Goal: Task Accomplishment & Management: Complete application form

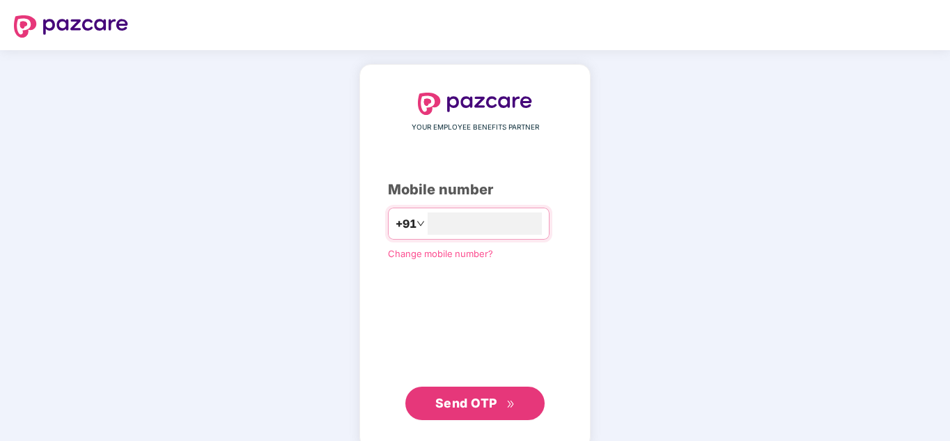
type input "**********"
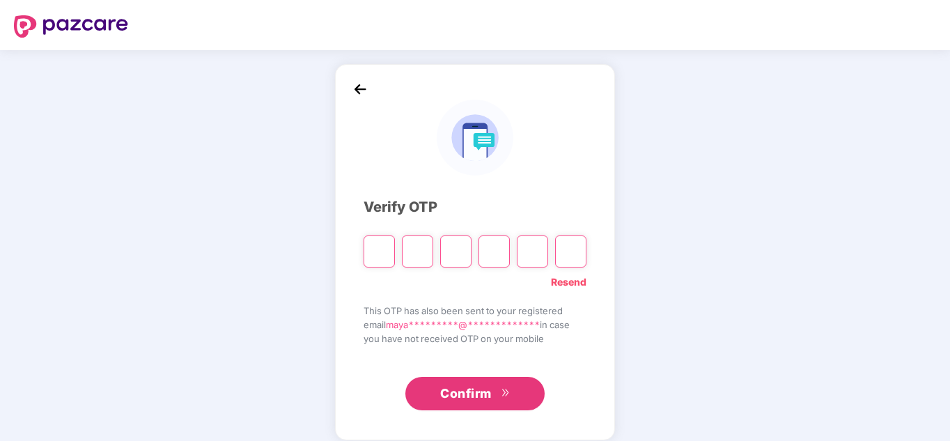
type input "*"
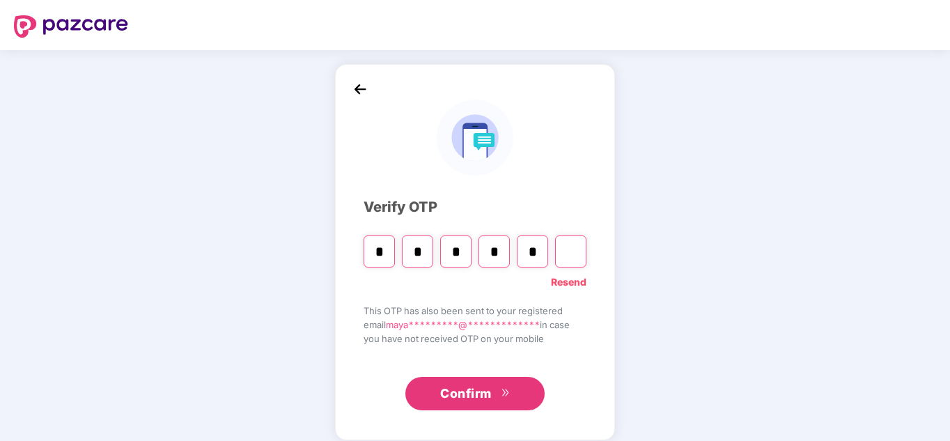
type input "*"
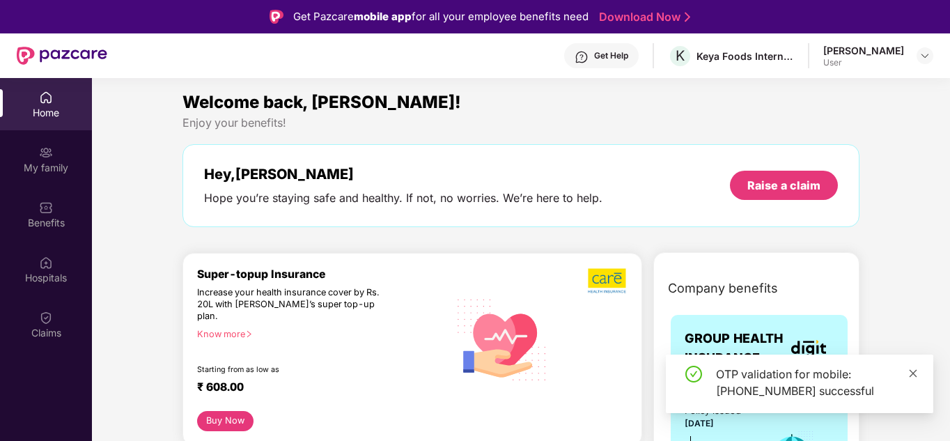
click at [916, 374] on icon "close" at bounding box center [914, 374] width 10 height 10
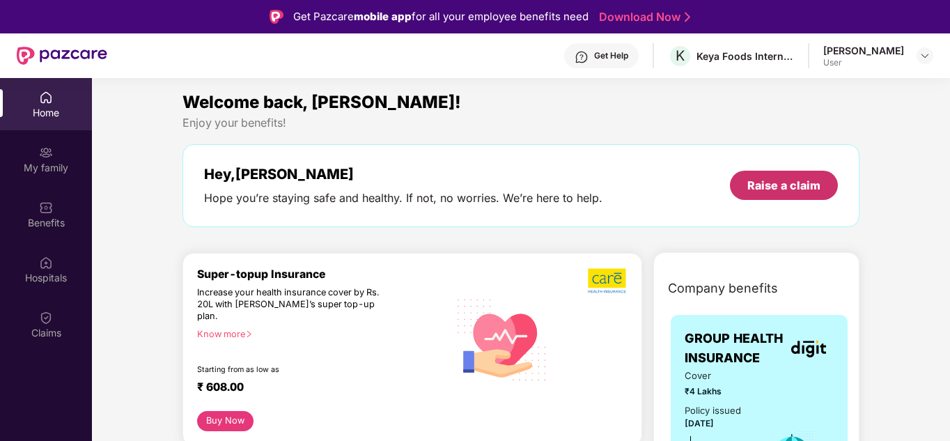
click at [782, 187] on div "Raise a claim" at bounding box center [784, 185] width 73 height 15
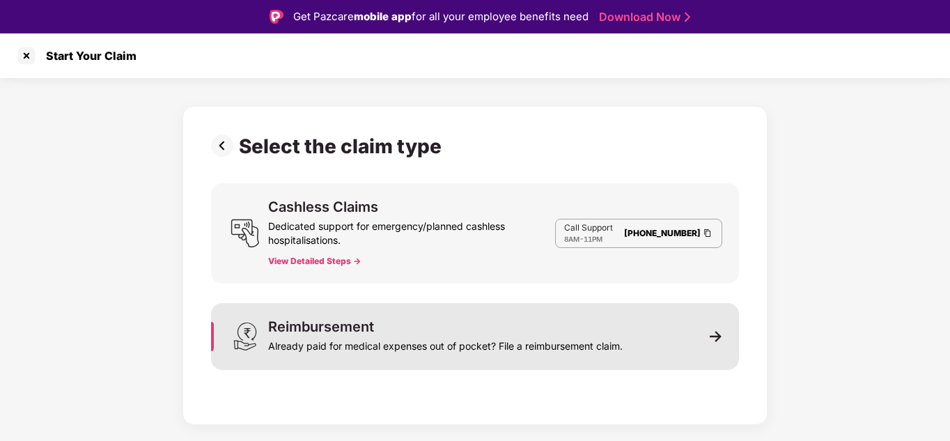
click at [518, 346] on div "Already paid for medical expenses out of pocket? File a reimbursement claim." at bounding box center [445, 344] width 355 height 20
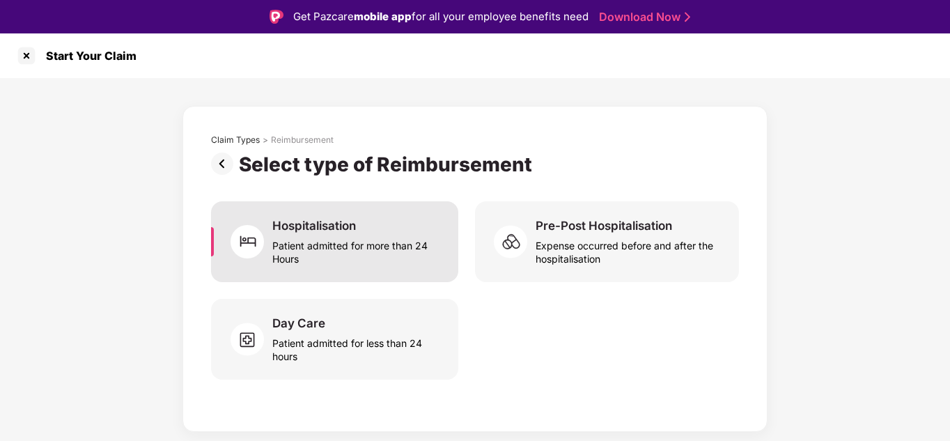
click at [377, 249] on div "Patient admitted for more than 24 Hours" at bounding box center [356, 249] width 169 height 32
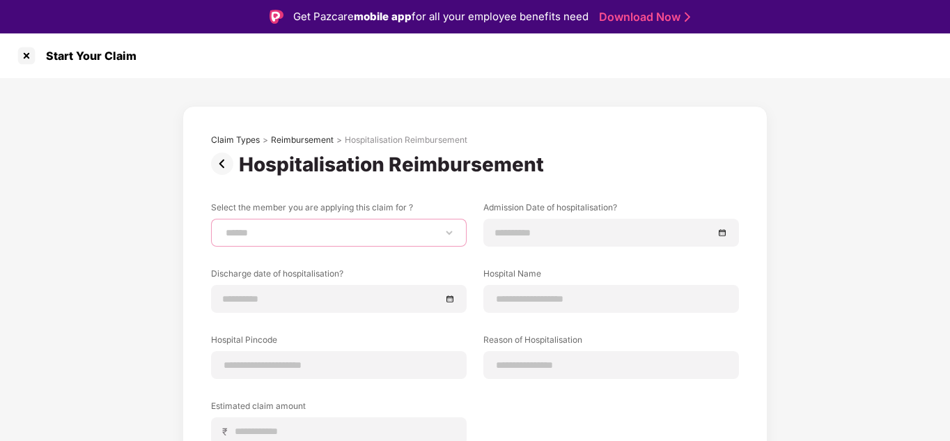
click at [452, 234] on select "**********" at bounding box center [339, 232] width 232 height 11
select select "**********"
click at [223, 227] on select "**********" at bounding box center [339, 232] width 232 height 11
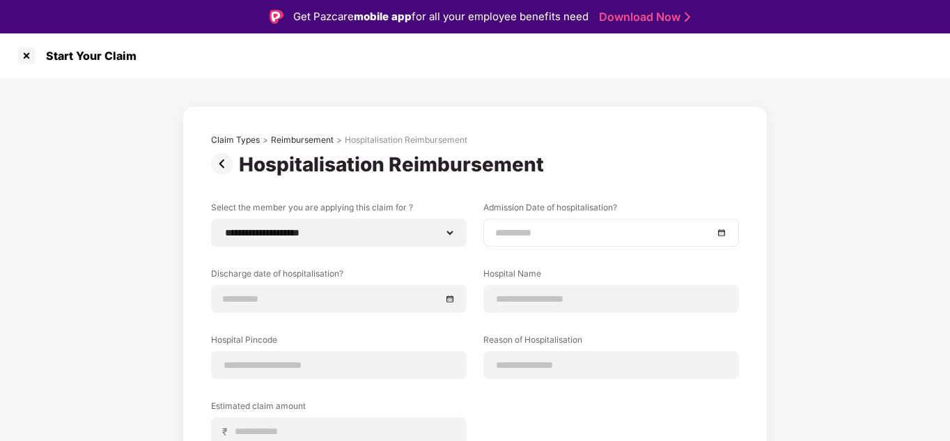
click at [730, 233] on div at bounding box center [612, 233] width 256 height 28
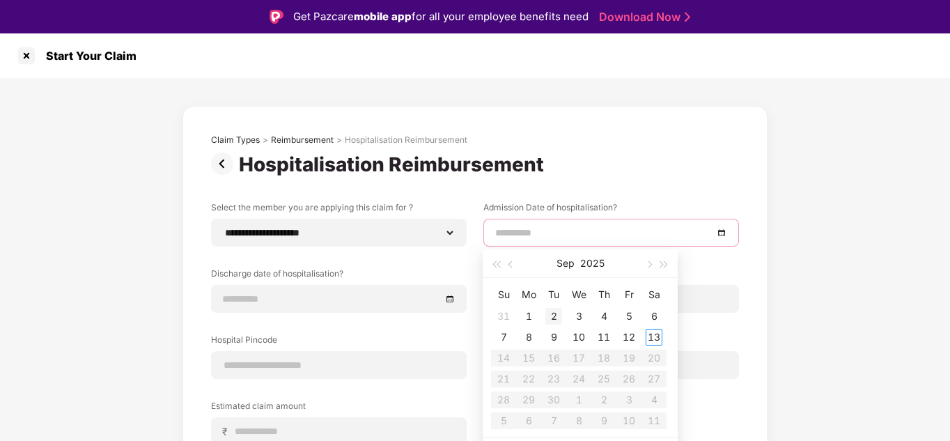
type input "**********"
click at [551, 316] on div "2" at bounding box center [554, 316] width 17 height 17
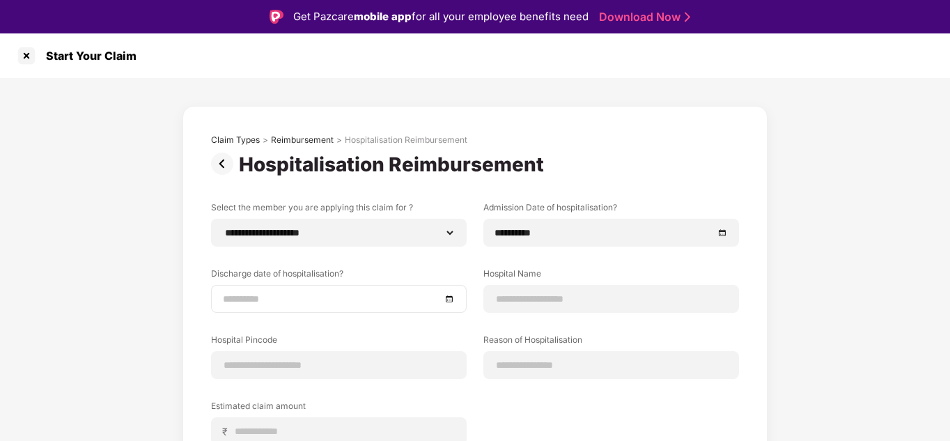
click at [443, 295] on div at bounding box center [339, 298] width 232 height 15
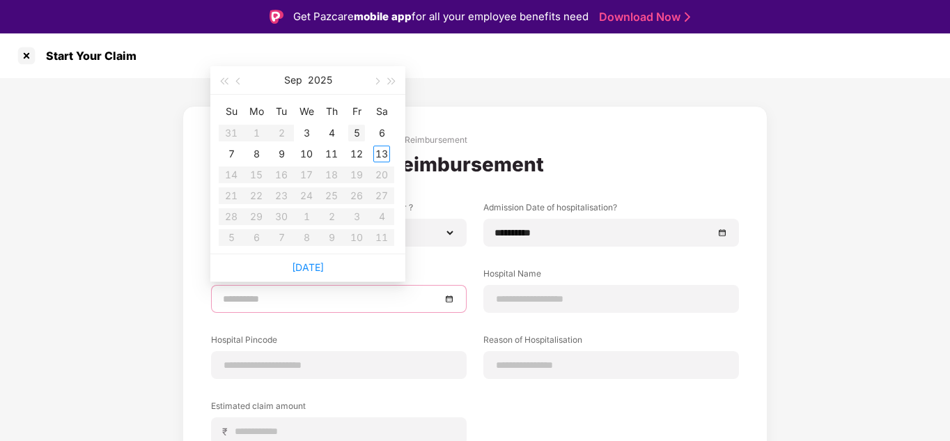
type input "**********"
click at [357, 126] on div "5" at bounding box center [356, 133] width 17 height 17
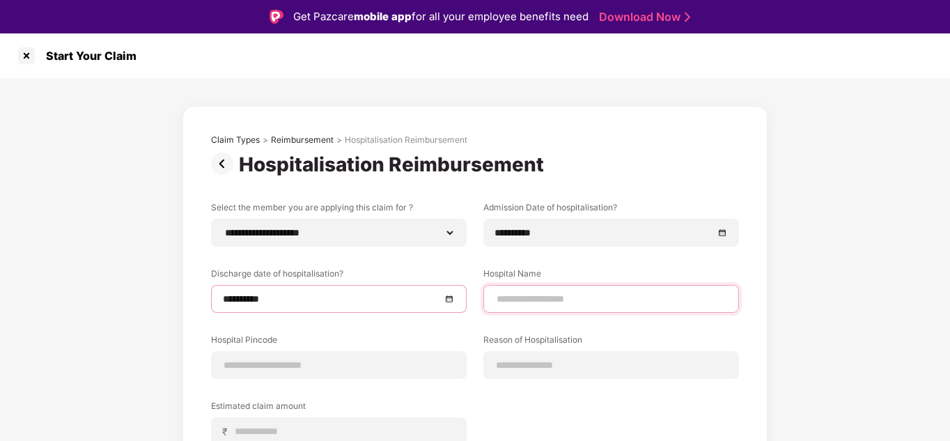
click at [557, 301] on input at bounding box center [611, 299] width 232 height 15
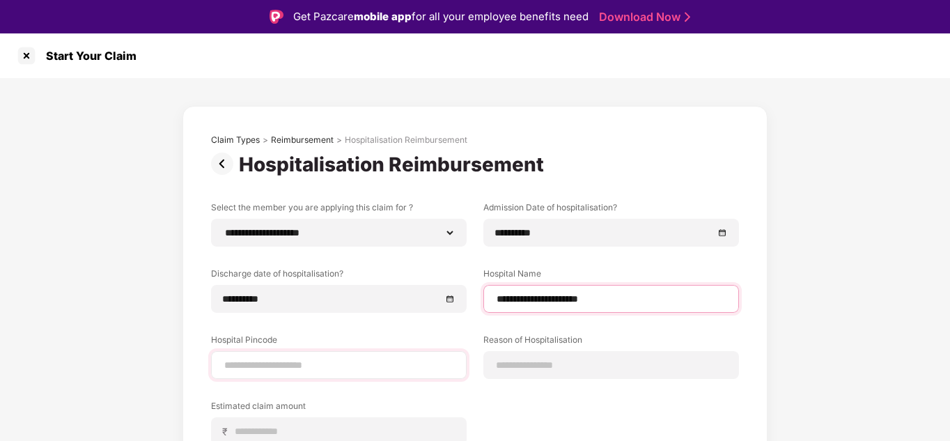
type input "**********"
click at [406, 370] on input at bounding box center [339, 365] width 232 height 15
type input "******"
select select "*********"
select select "*******"
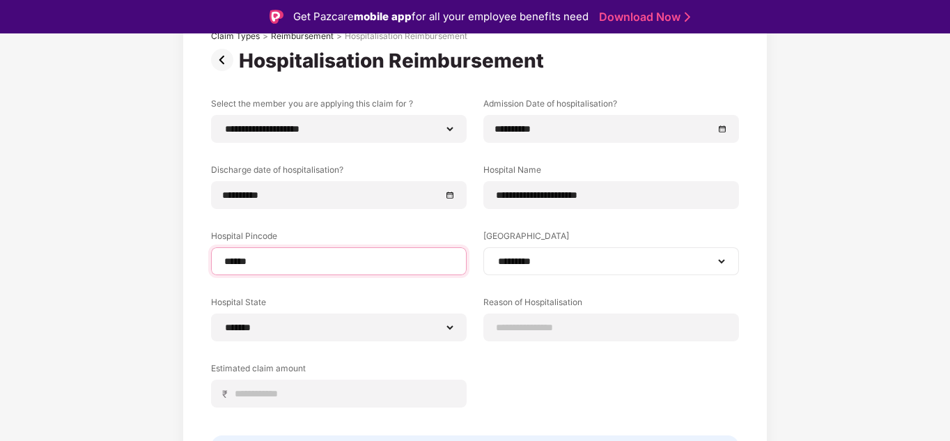
scroll to position [116, 0]
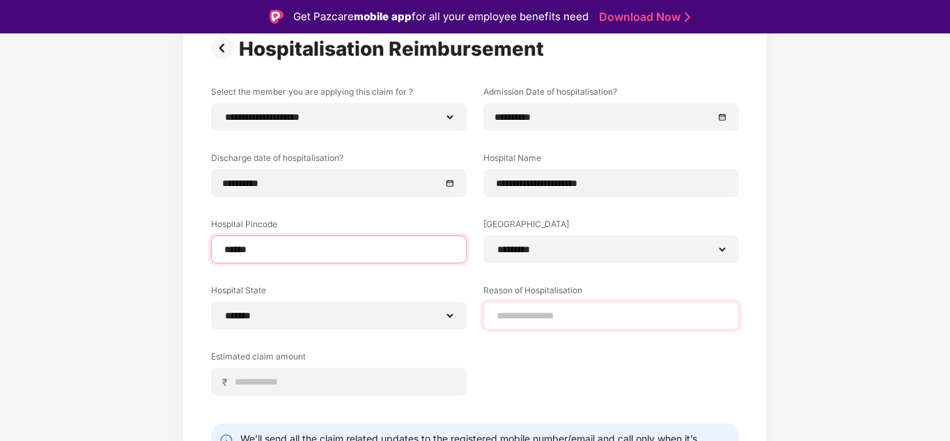
type input "******"
click at [569, 318] on input at bounding box center [611, 316] width 232 height 15
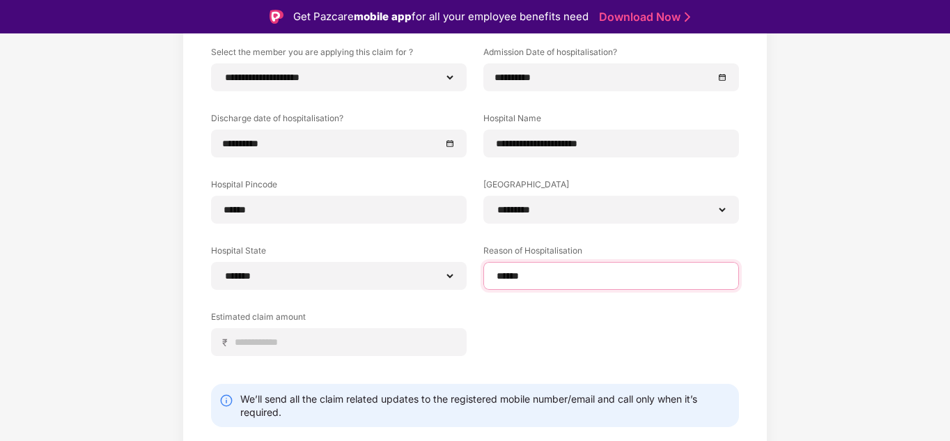
scroll to position [156, 0]
type input "******"
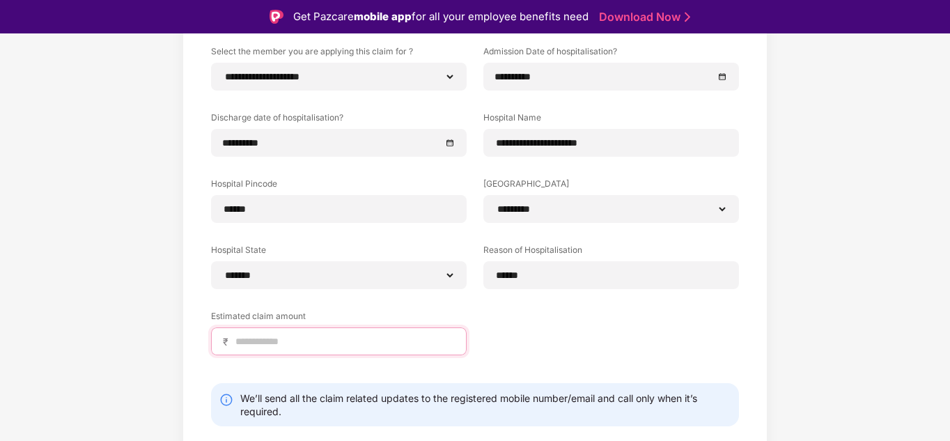
click at [405, 346] on input at bounding box center [344, 341] width 221 height 15
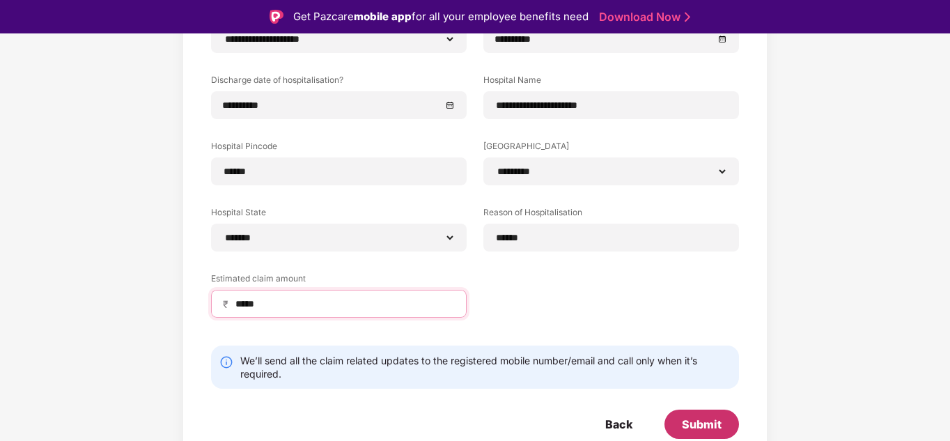
type input "*****"
click at [700, 425] on div "Submit" at bounding box center [702, 424] width 40 height 15
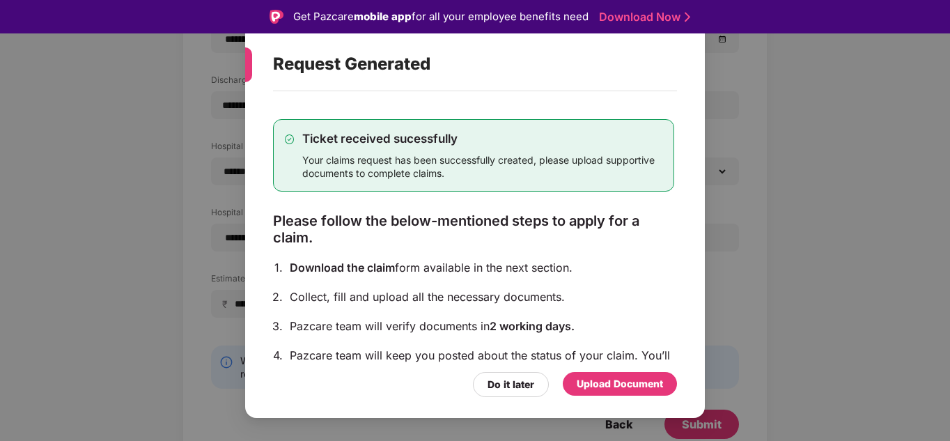
click at [630, 379] on div "Upload Document" at bounding box center [620, 383] width 86 height 15
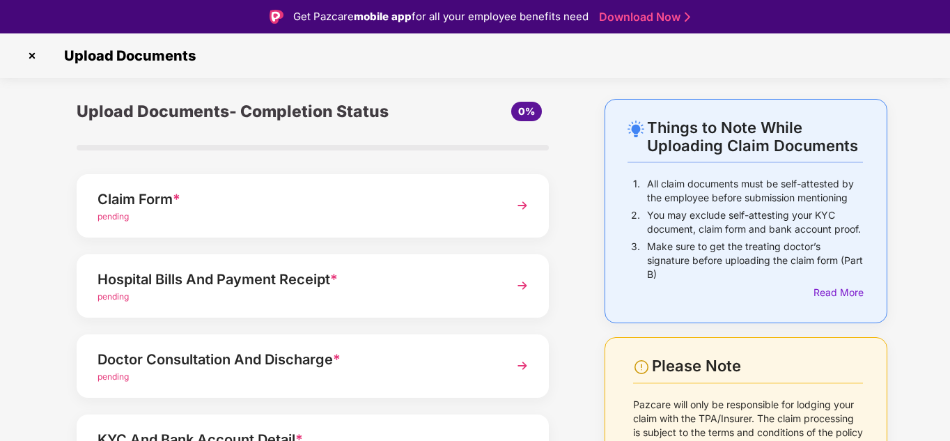
click at [521, 206] on img at bounding box center [522, 205] width 25 height 25
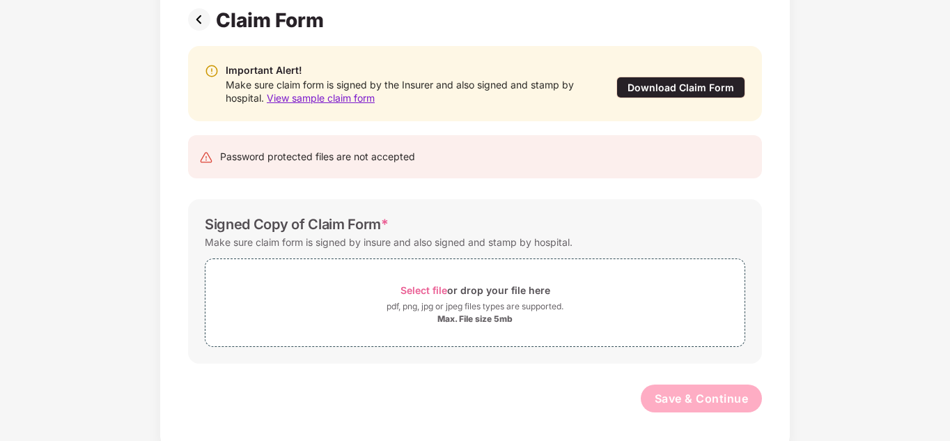
scroll to position [103, 0]
click at [475, 306] on div "pdf, png, jpg or jpeg files types are supported." at bounding box center [475, 307] width 177 height 14
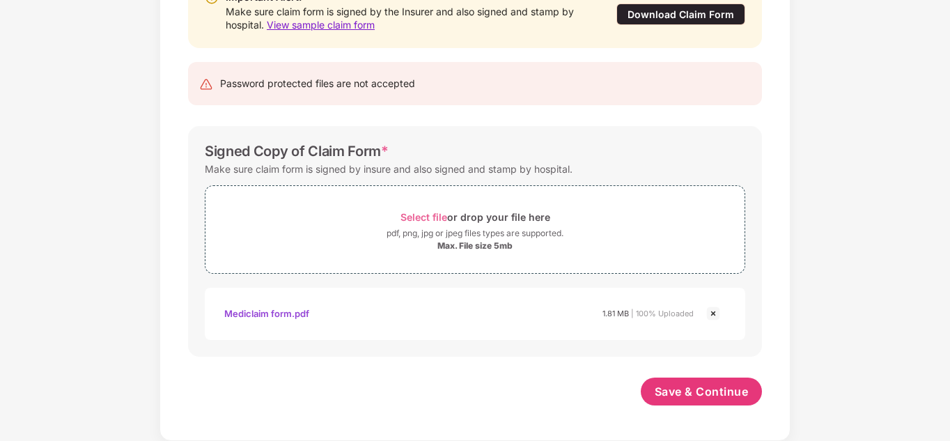
scroll to position [177, 0]
click at [695, 395] on span "Save & Continue" at bounding box center [702, 391] width 94 height 15
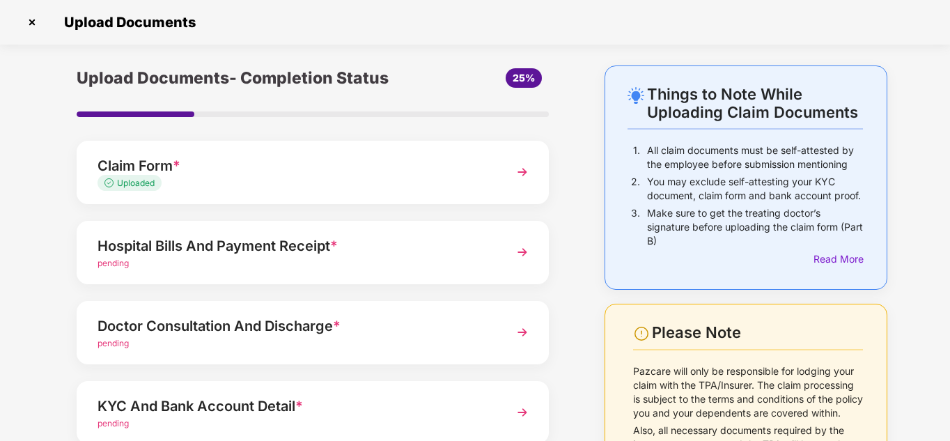
click at [524, 254] on img at bounding box center [522, 252] width 25 height 25
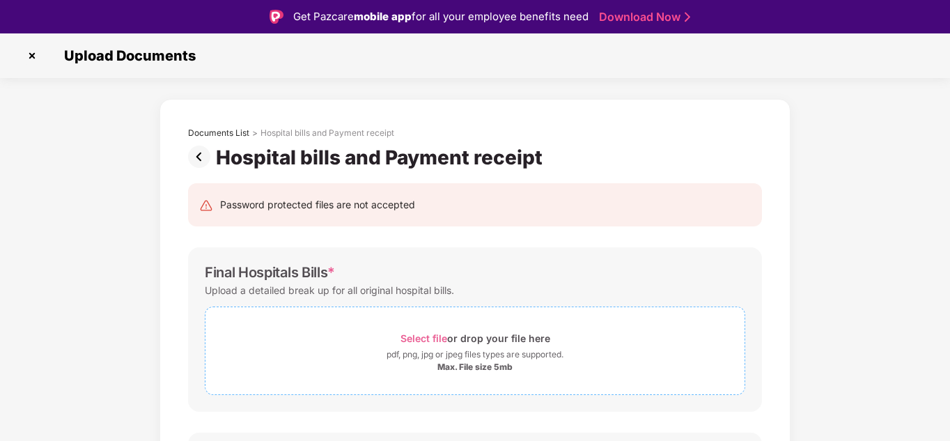
click at [491, 357] on div "pdf, png, jpg or jpeg files types are supported." at bounding box center [475, 355] width 177 height 14
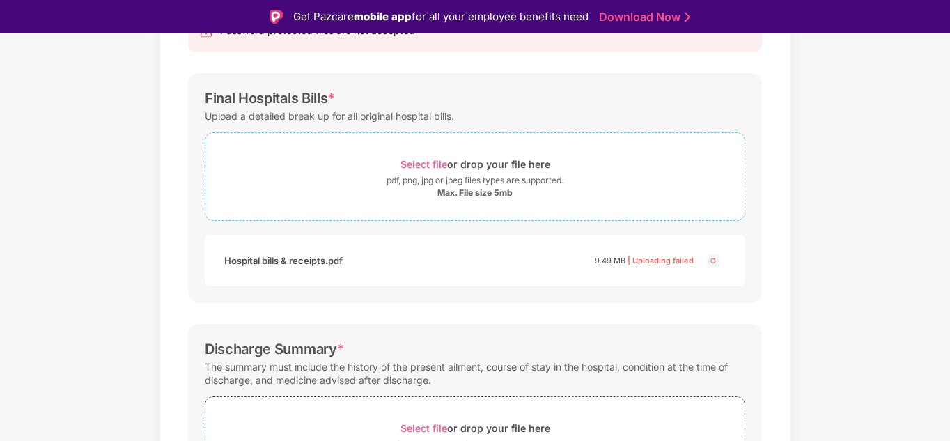
scroll to position [176, 0]
click at [501, 183] on div "pdf, png, jpg or jpeg files types are supported." at bounding box center [475, 179] width 177 height 14
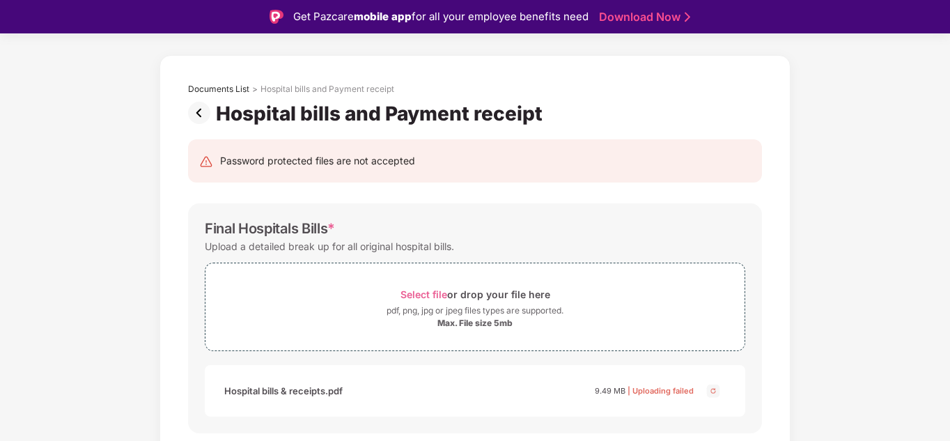
scroll to position [43, 0]
click at [206, 112] on img at bounding box center [202, 113] width 28 height 22
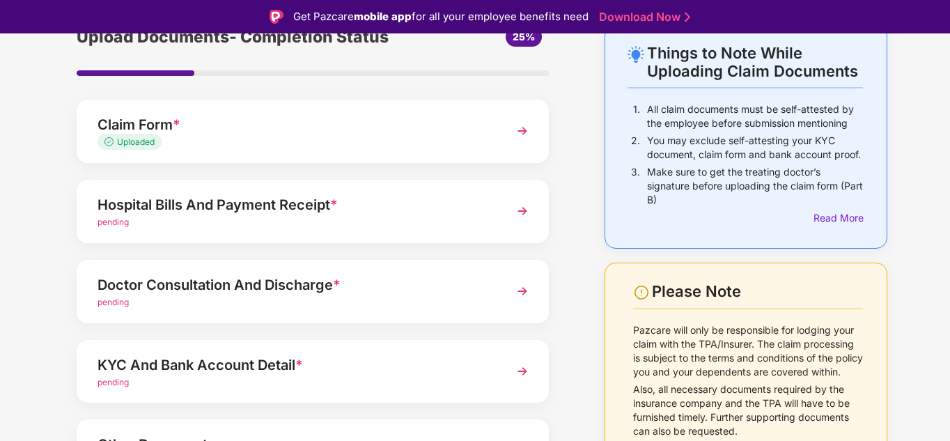
scroll to position [75, 0]
click at [524, 210] on img at bounding box center [522, 210] width 25 height 25
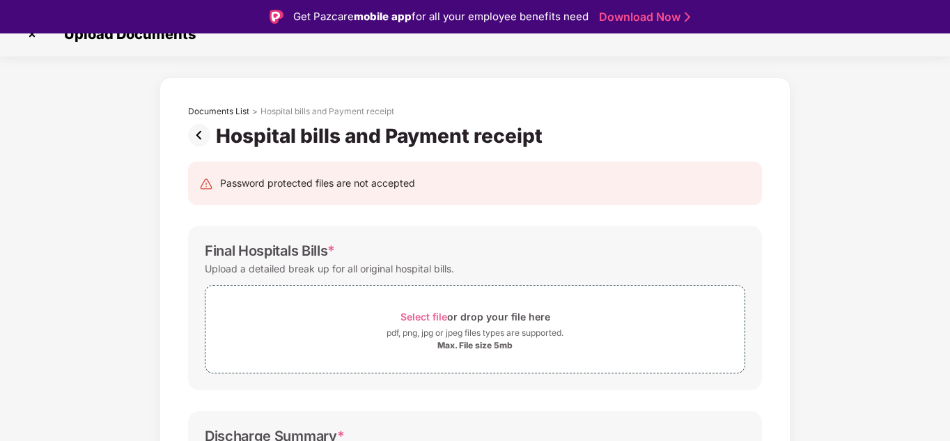
scroll to position [88, 0]
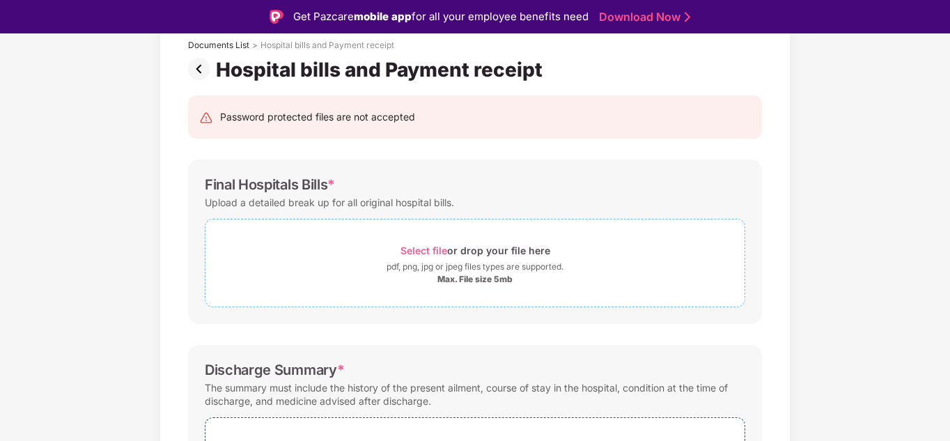
click at [488, 265] on div "pdf, png, jpg or jpeg files types are supported." at bounding box center [475, 267] width 177 height 14
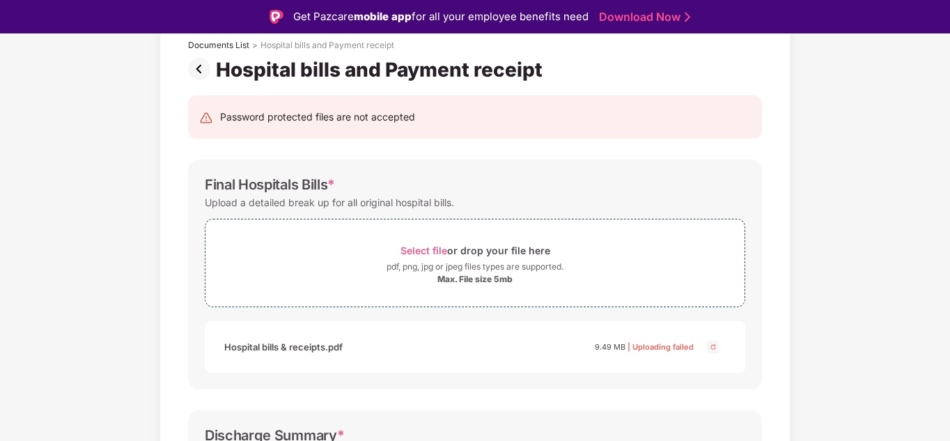
click at [714, 349] on img at bounding box center [713, 347] width 17 height 17
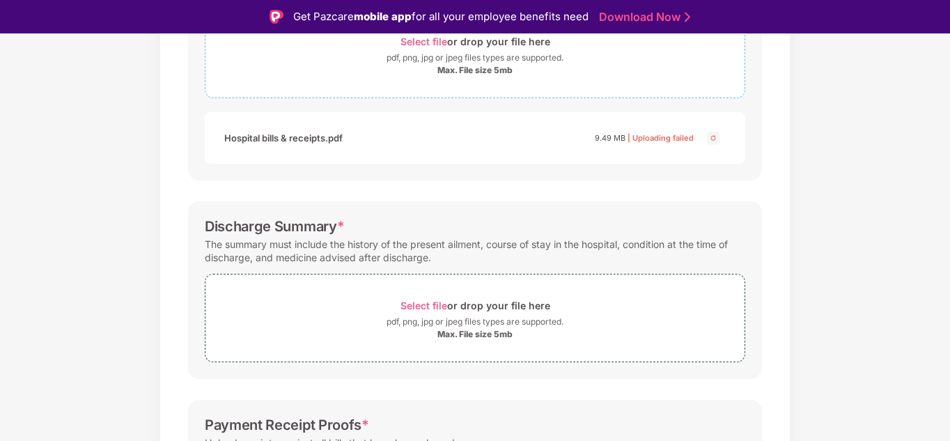
scroll to position [364, 0]
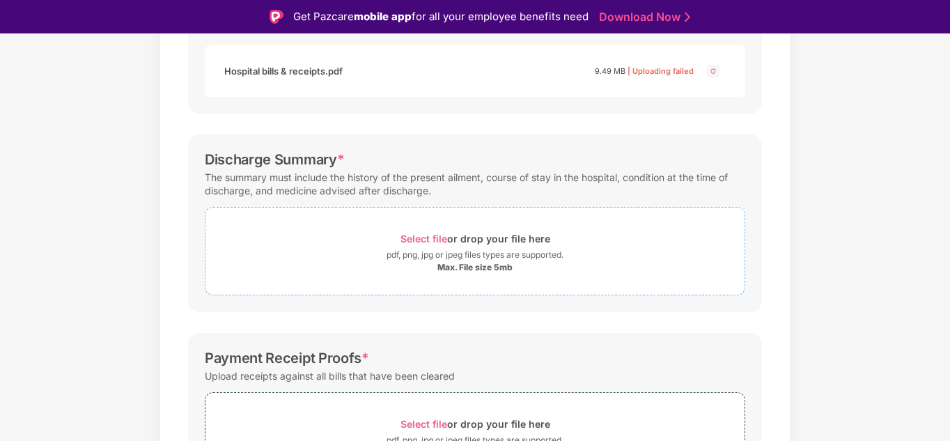
click at [480, 265] on div "Max. File size 5mb" at bounding box center [475, 267] width 75 height 11
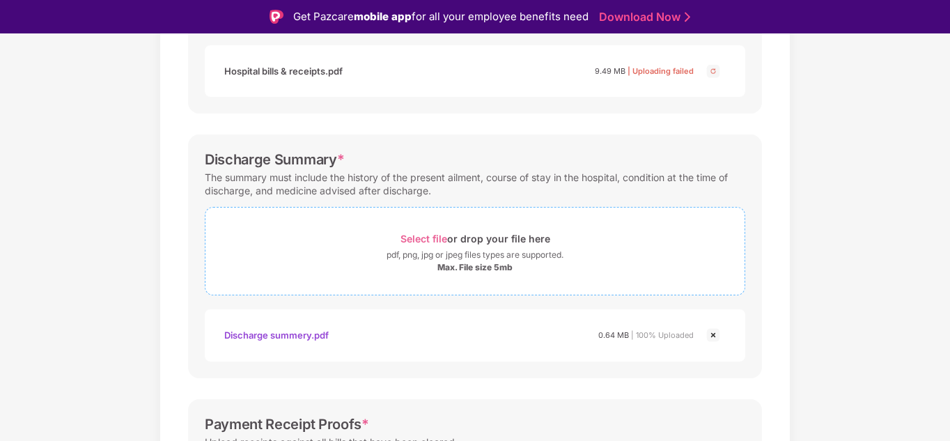
click at [453, 261] on div "pdf, png, jpg or jpeg files types are supported." at bounding box center [475, 255] width 177 height 14
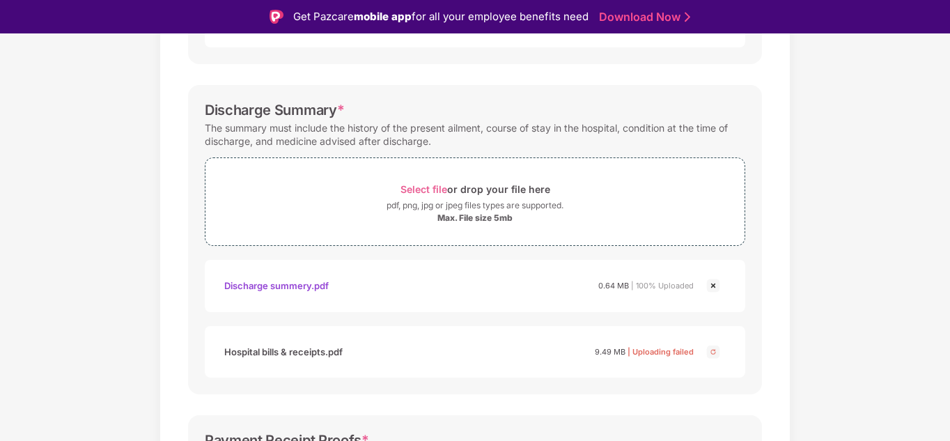
scroll to position [414, 0]
click at [425, 189] on span "Select file" at bounding box center [424, 189] width 47 height 12
click at [712, 354] on img at bounding box center [713, 351] width 17 height 17
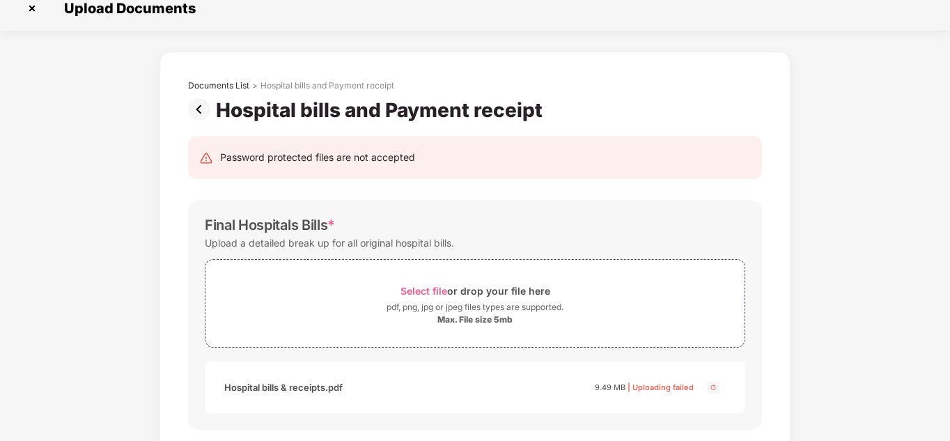
scroll to position [0, 0]
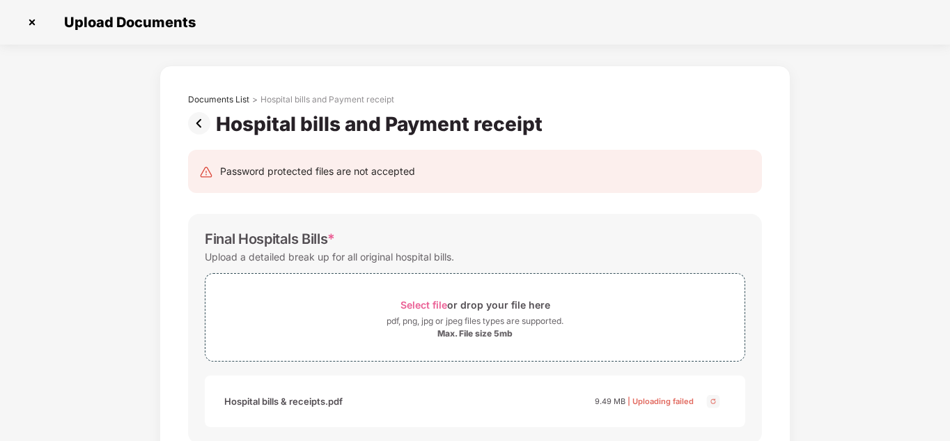
click at [206, 128] on img at bounding box center [202, 123] width 28 height 22
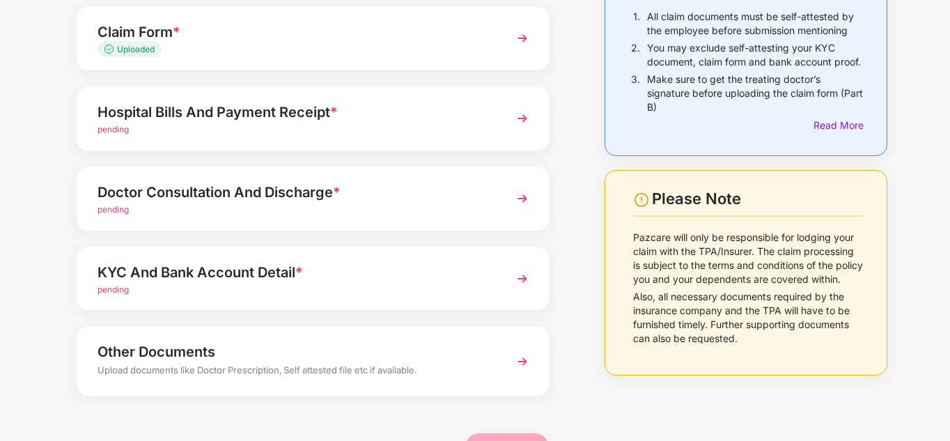
scroll to position [134, 0]
click at [525, 201] on img at bounding box center [522, 197] width 25 height 25
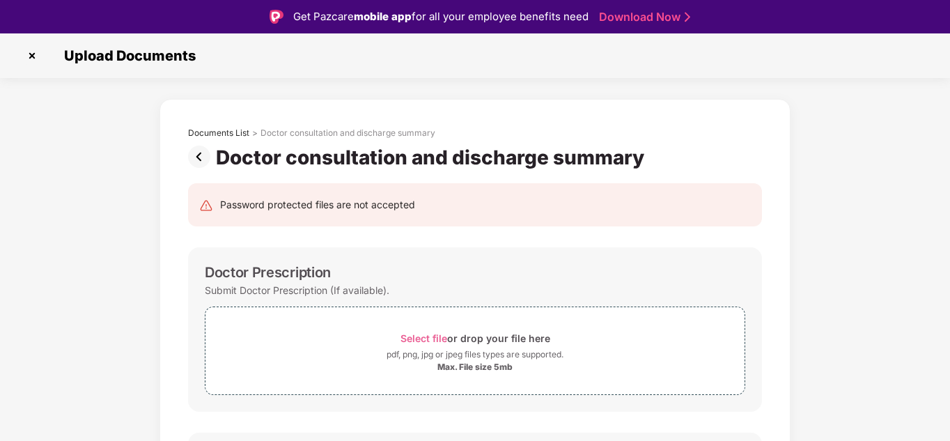
click at [191, 155] on img at bounding box center [202, 157] width 28 height 22
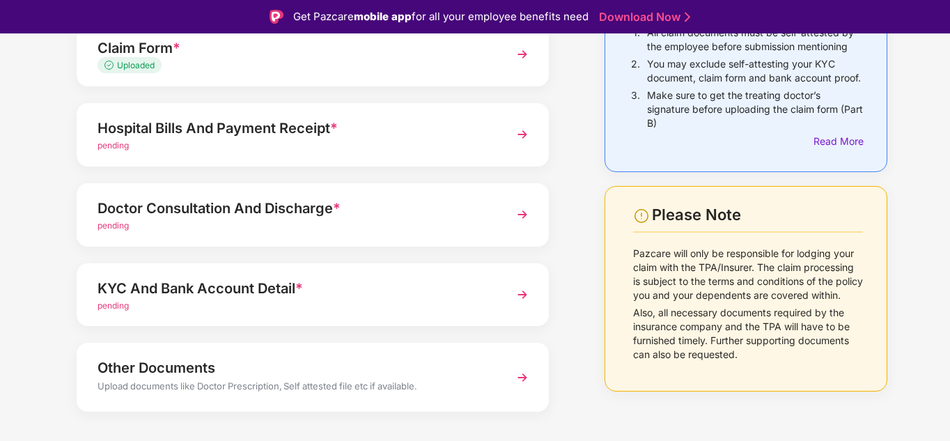
scroll to position [153, 0]
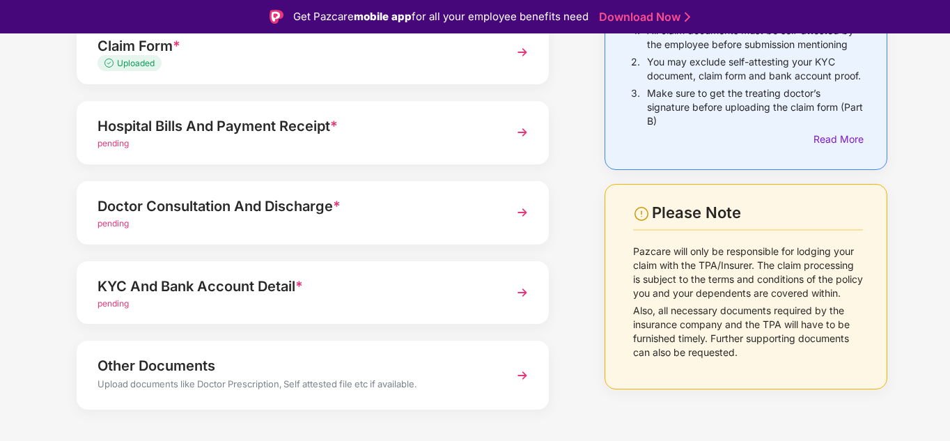
click at [525, 295] on img at bounding box center [522, 292] width 25 height 25
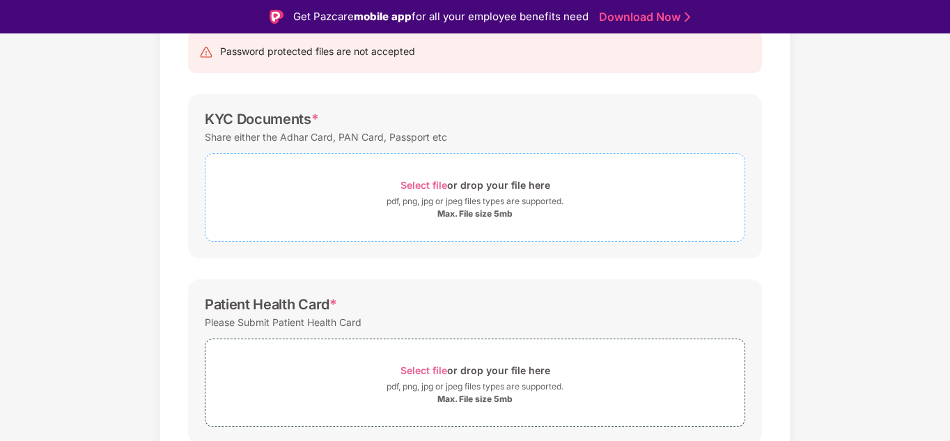
click at [495, 196] on div "pdf, png, jpg or jpeg files types are supported." at bounding box center [475, 201] width 177 height 14
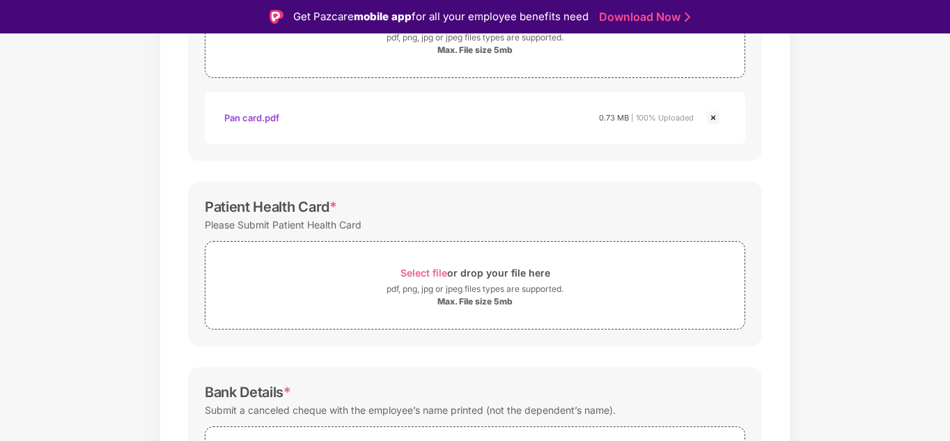
scroll to position [318, 0]
click at [491, 289] on div "pdf, png, jpg or jpeg files types are supported." at bounding box center [475, 289] width 177 height 14
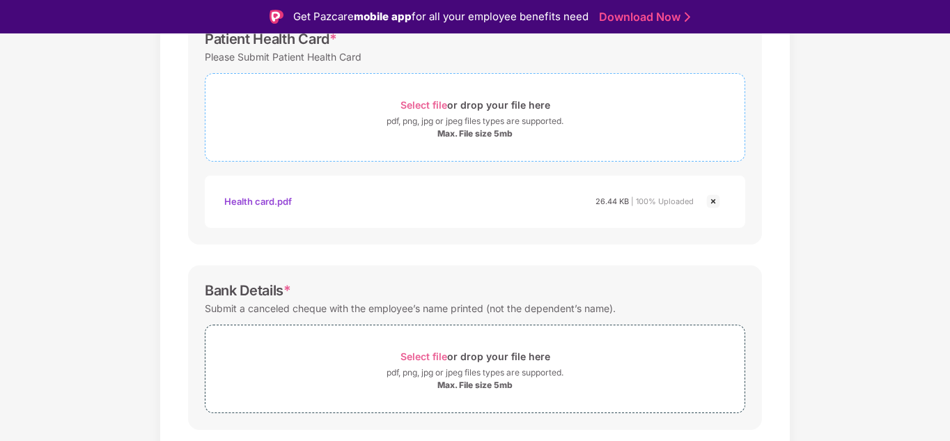
scroll to position [525, 0]
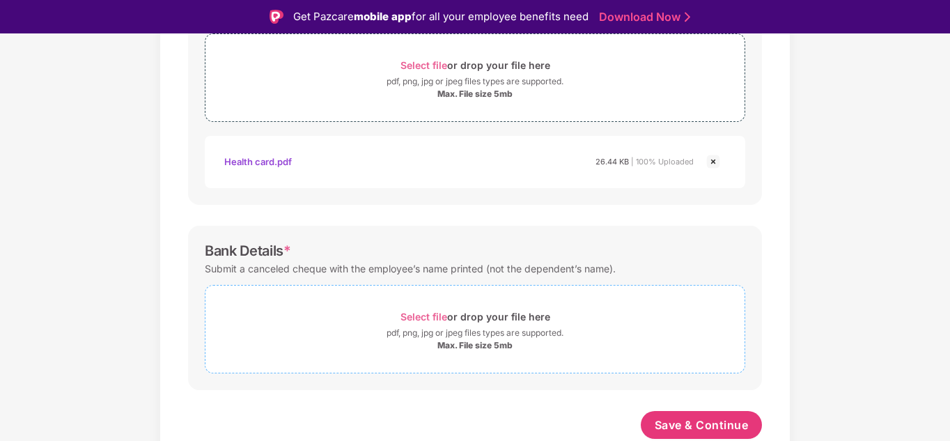
click at [485, 323] on div "Select file or drop your file here" at bounding box center [476, 316] width 150 height 19
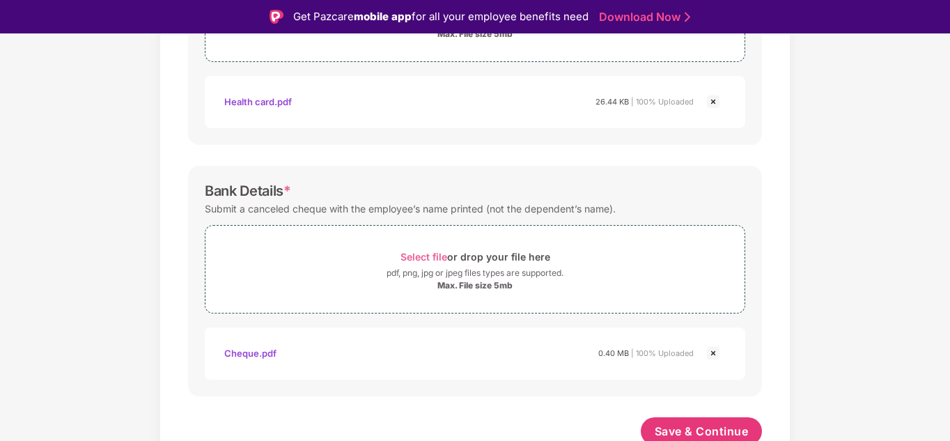
scroll to position [591, 0]
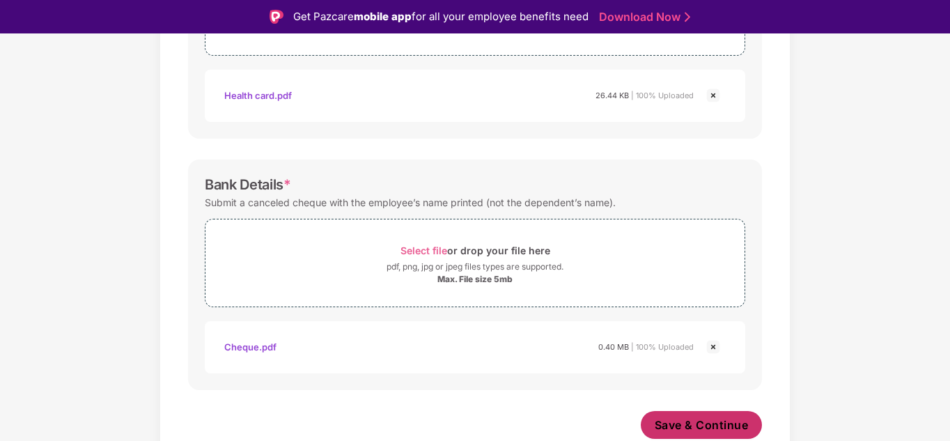
click at [708, 426] on span "Save & Continue" at bounding box center [702, 424] width 94 height 15
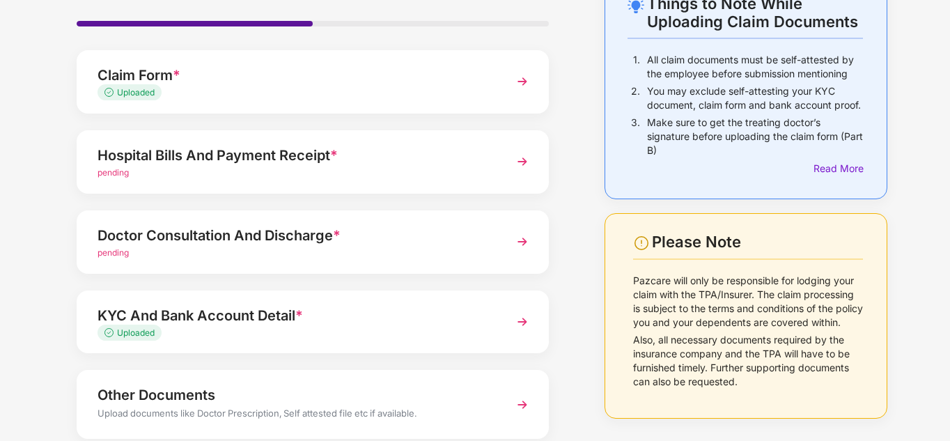
scroll to position [90, 0]
click at [521, 163] on img at bounding box center [522, 162] width 25 height 25
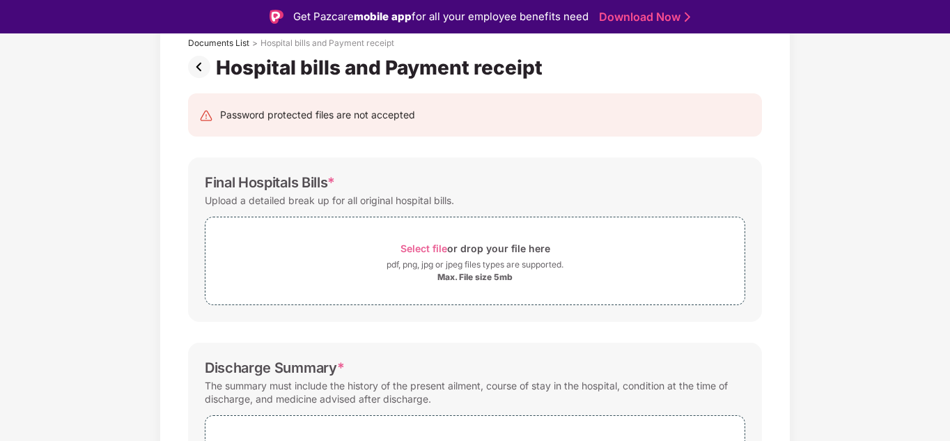
click at [521, 163] on div "Final Hospitals Bills * Upload a detailed break up for all original hospital bi…" at bounding box center [475, 239] width 574 height 164
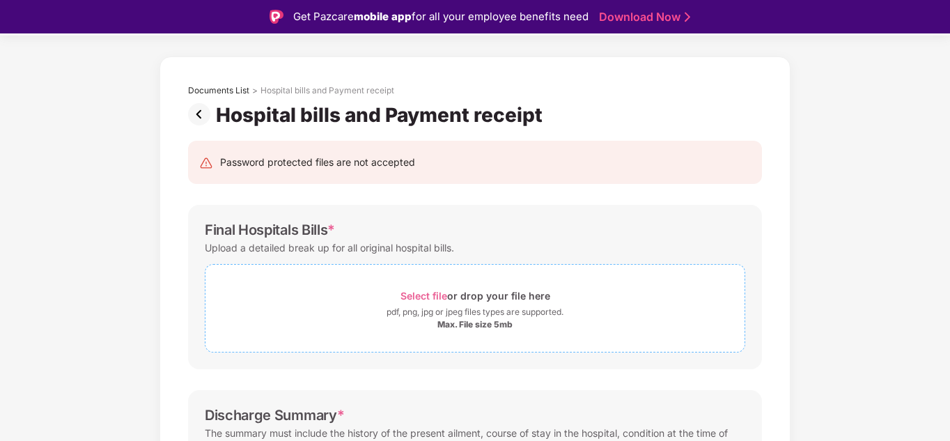
scroll to position [41, 0]
click at [484, 301] on div "Select file or drop your file here" at bounding box center [476, 297] width 150 height 19
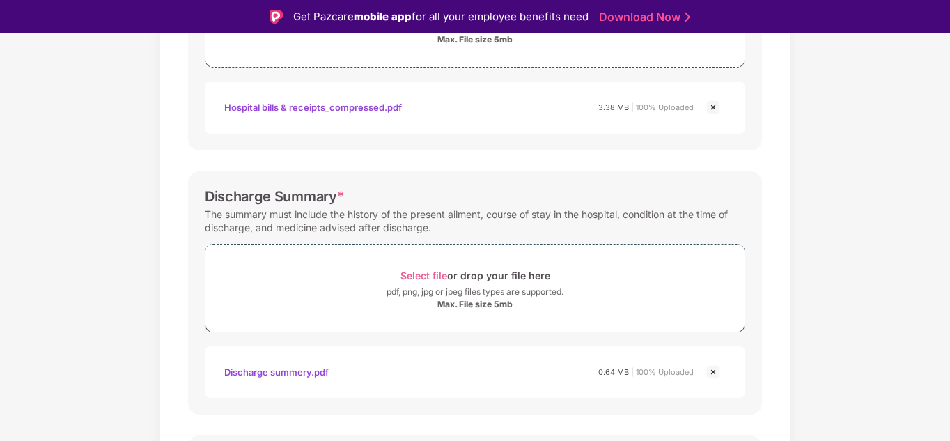
scroll to position [337, 0]
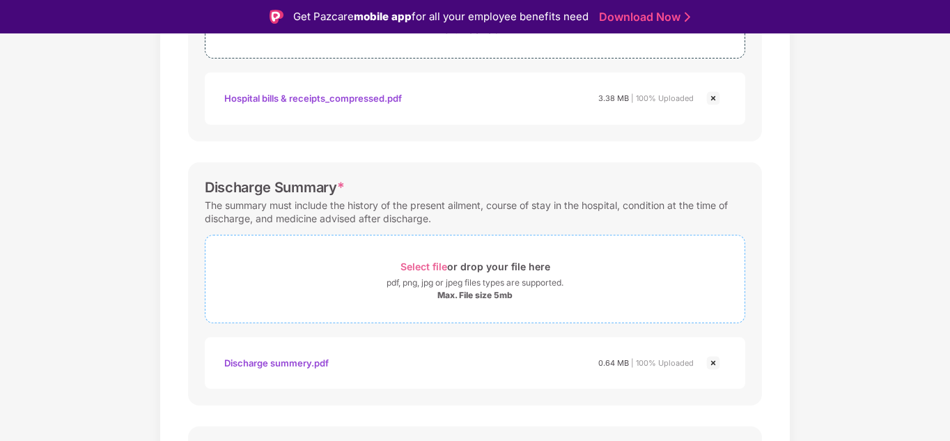
click at [458, 288] on div "pdf, png, jpg or jpeg files types are supported." at bounding box center [475, 283] width 177 height 14
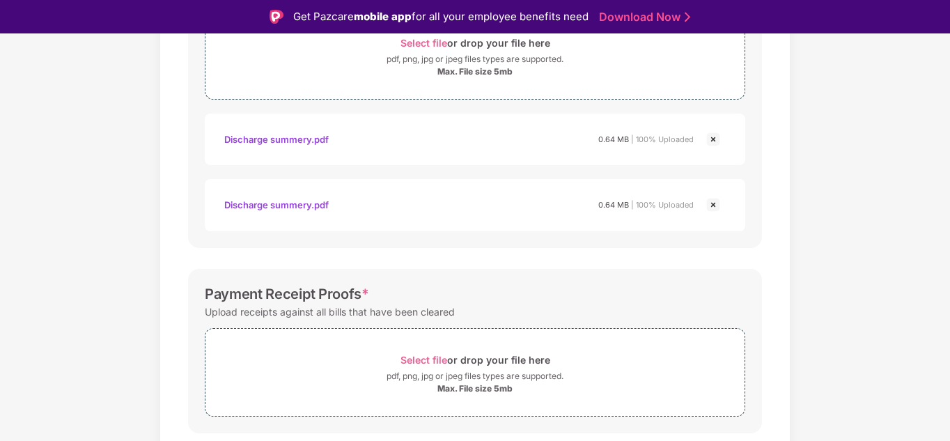
scroll to position [603, 0]
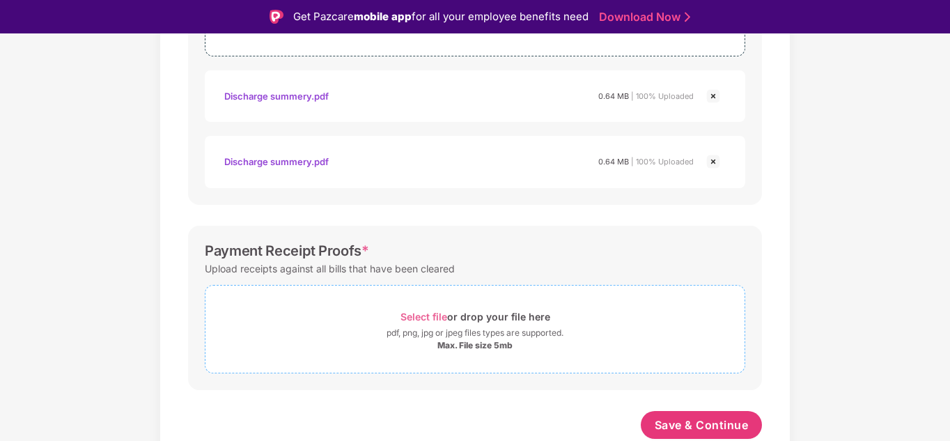
click at [483, 321] on div "Select file or drop your file here" at bounding box center [476, 316] width 150 height 19
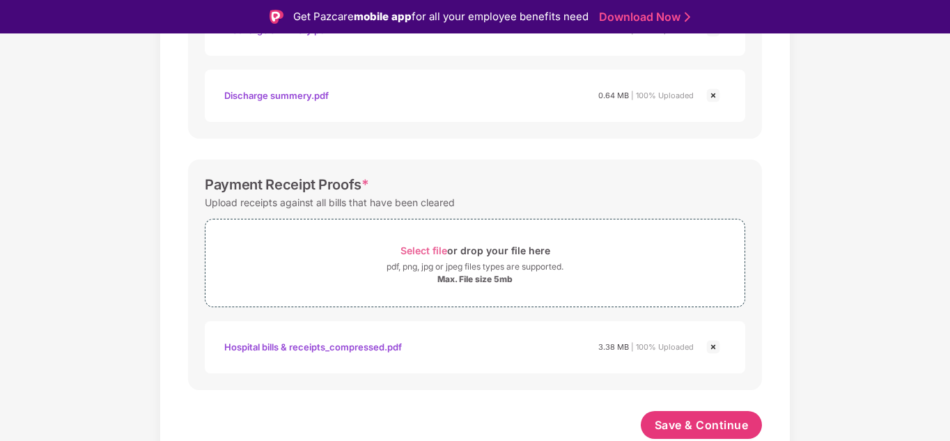
scroll to position [670, 0]
click at [684, 426] on span "Save & Continue" at bounding box center [702, 424] width 94 height 15
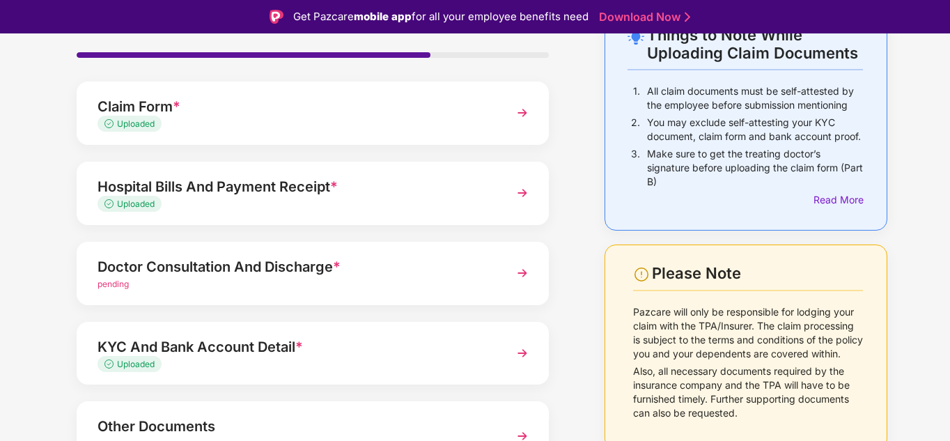
scroll to position [93, 0]
click at [524, 277] on img at bounding box center [522, 272] width 25 height 25
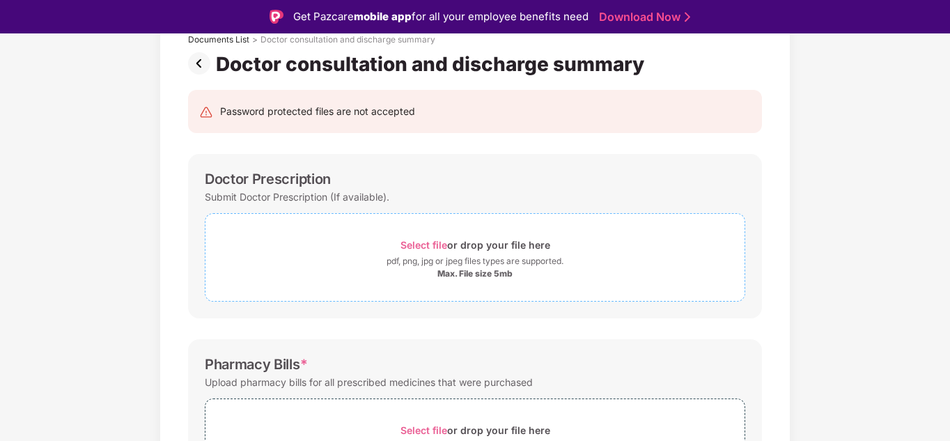
click at [443, 245] on span "Select file" at bounding box center [424, 245] width 47 height 12
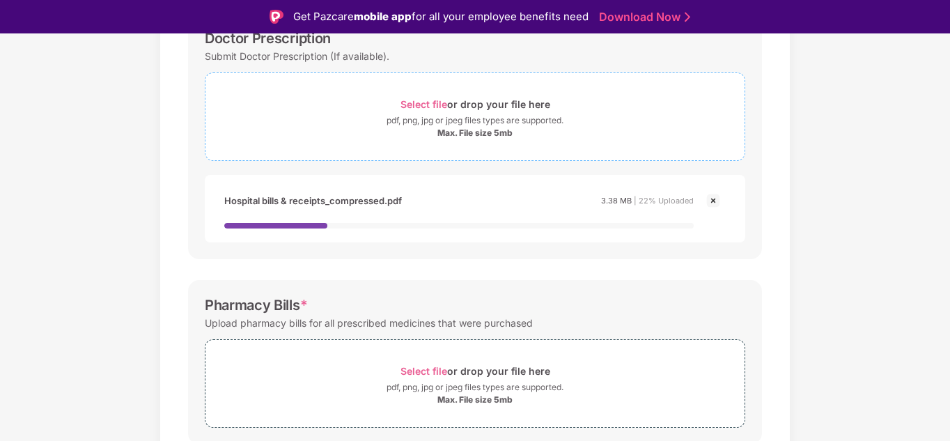
scroll to position [235, 0]
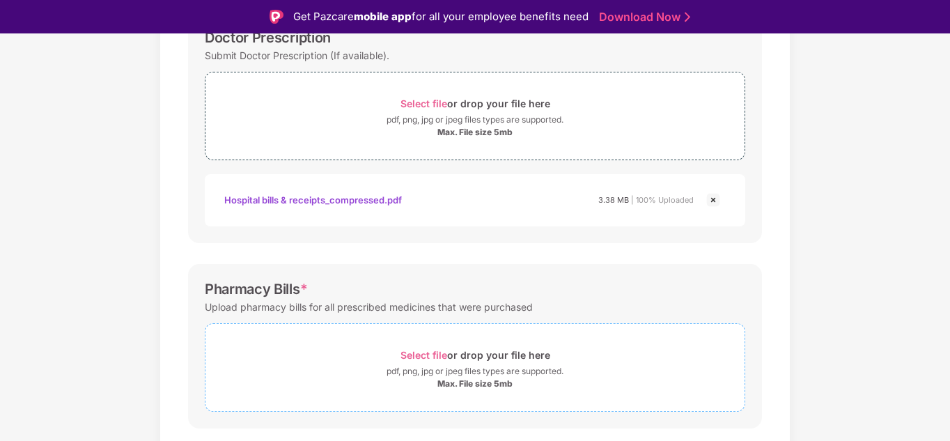
click at [467, 352] on div "Select file or drop your file here" at bounding box center [476, 355] width 150 height 19
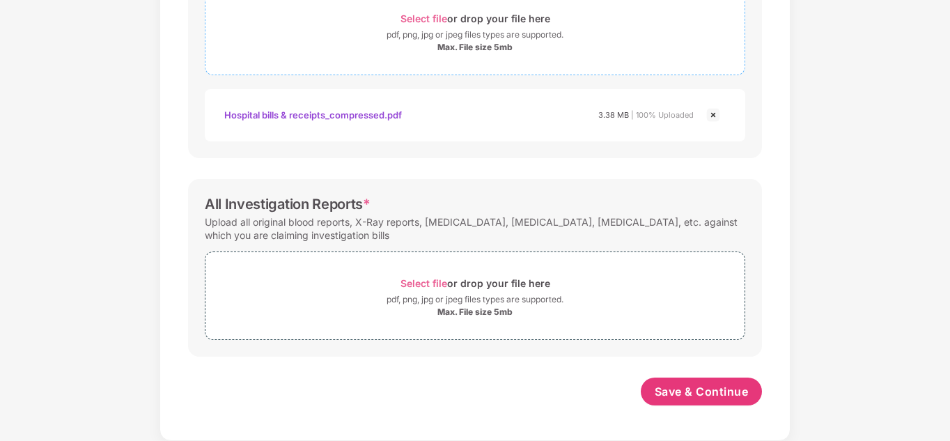
scroll to position [538, 0]
click at [677, 392] on span "Save & Continue" at bounding box center [702, 391] width 94 height 15
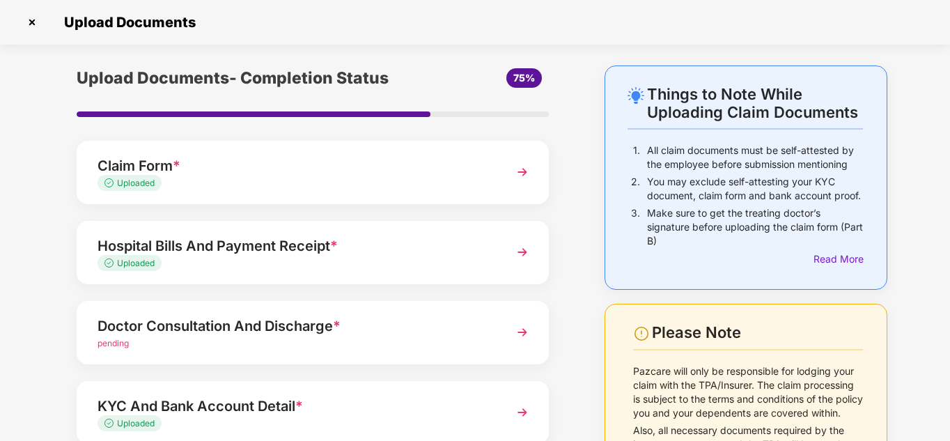
click at [513, 332] on img at bounding box center [522, 332] width 25 height 25
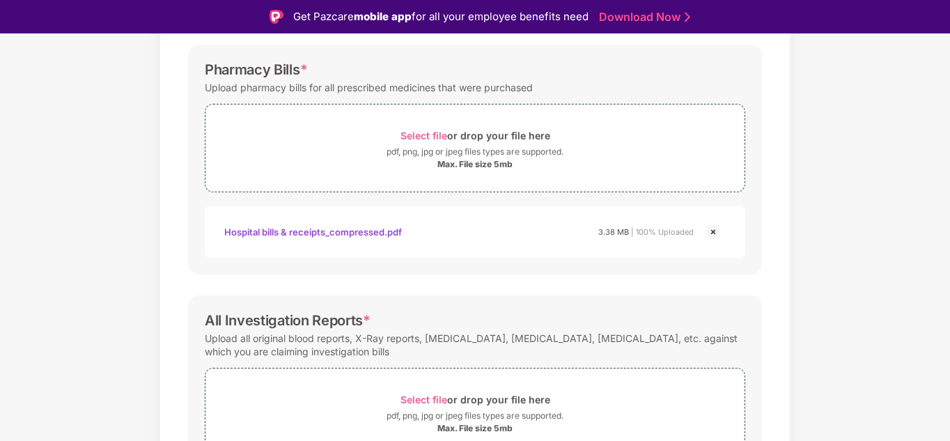
scroll to position [537, 0]
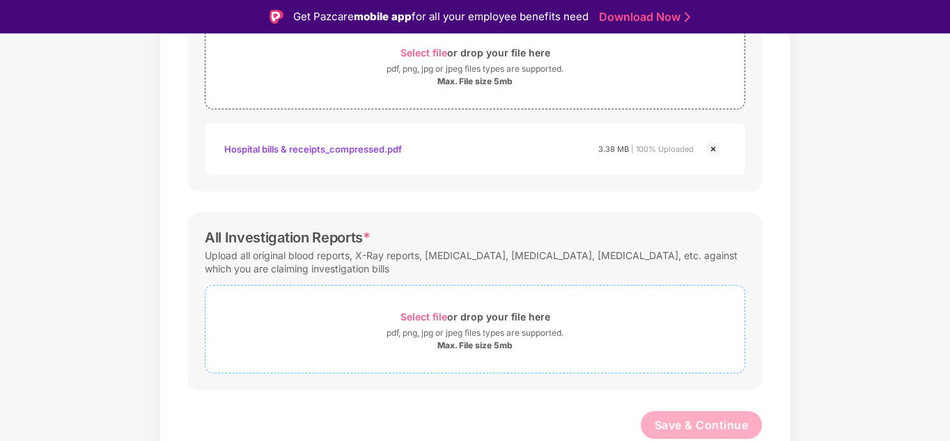
click at [436, 319] on span "Select file" at bounding box center [424, 317] width 47 height 12
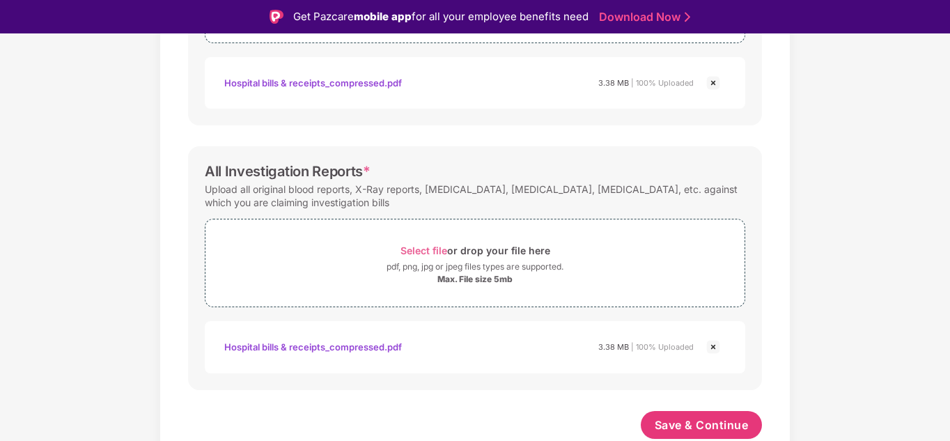
scroll to position [603, 0]
click at [697, 423] on span "Save & Continue" at bounding box center [702, 424] width 94 height 15
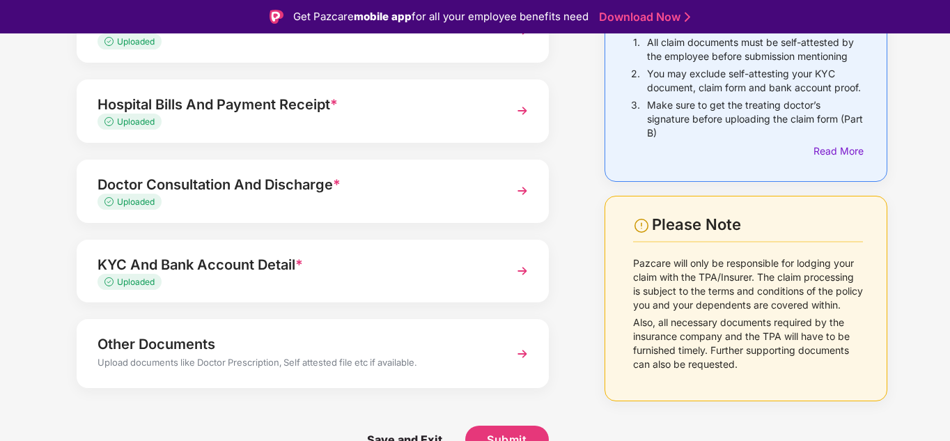
scroll to position [33, 0]
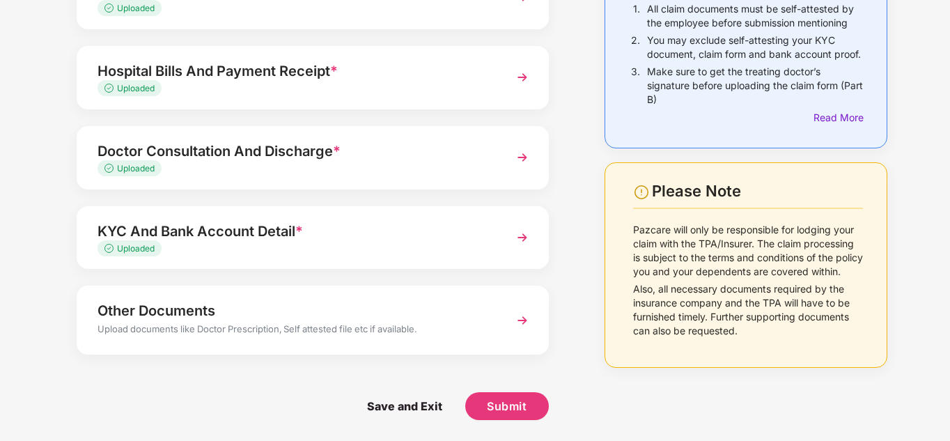
click at [525, 318] on img at bounding box center [522, 320] width 25 height 25
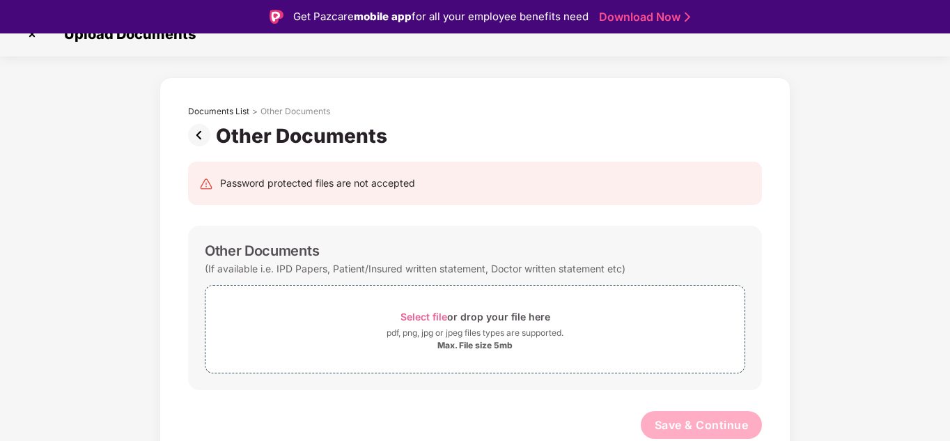
click at [205, 134] on img at bounding box center [202, 135] width 28 height 22
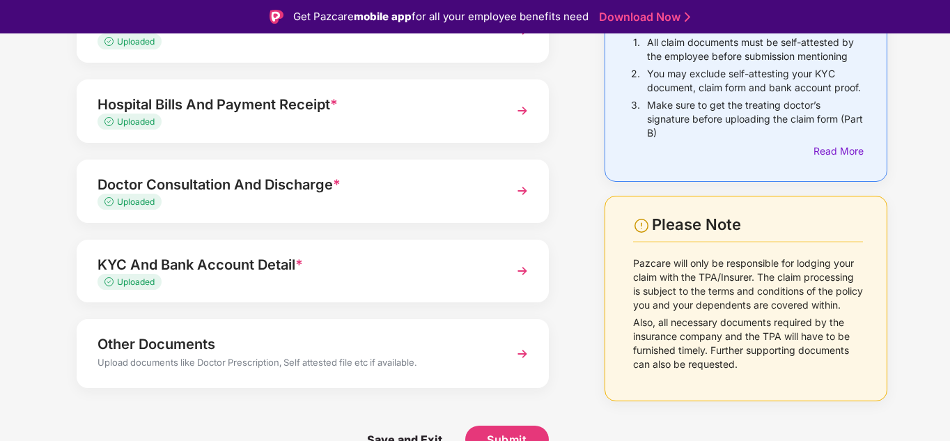
scroll to position [33, 0]
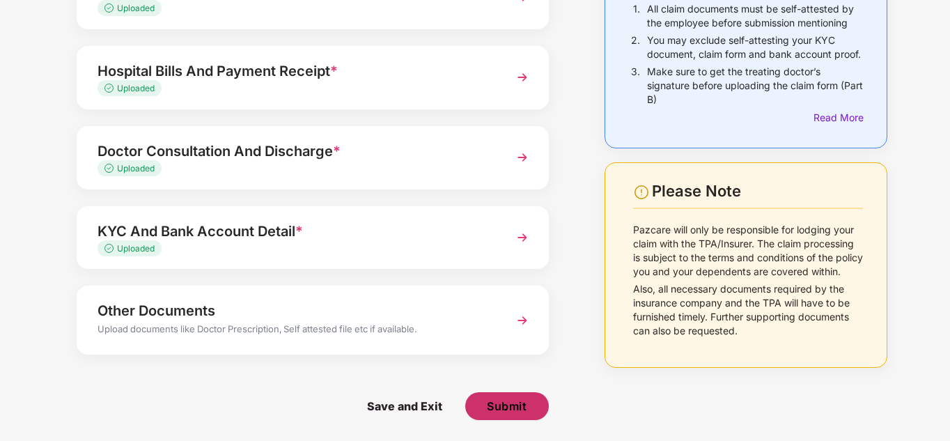
click at [513, 407] on span "Submit" at bounding box center [507, 406] width 40 height 15
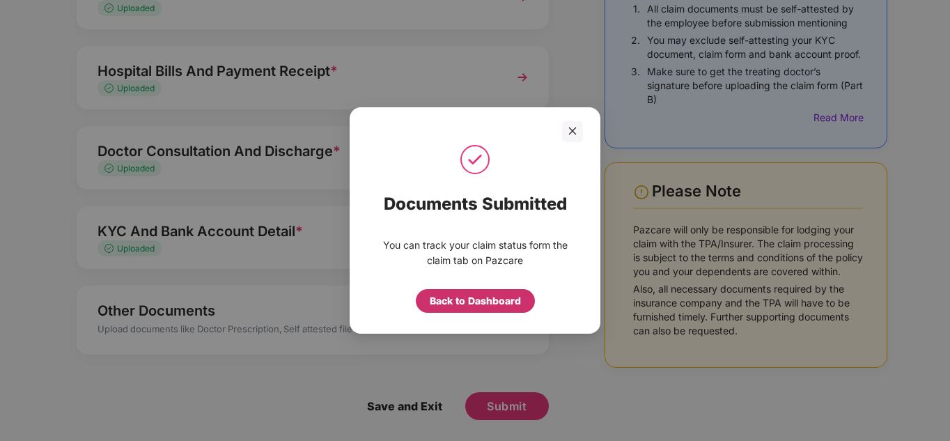
click at [507, 303] on div "Back to Dashboard" at bounding box center [475, 300] width 91 height 15
